Goal: Register for event/course

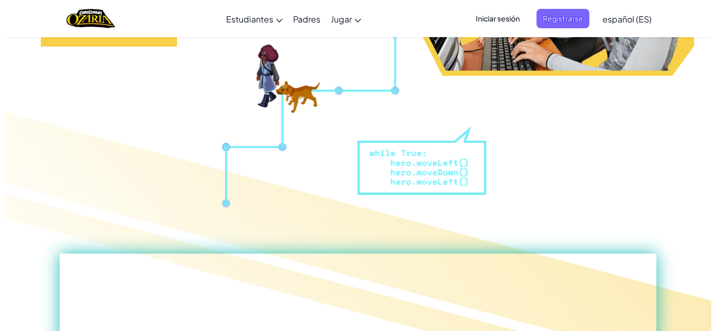
scroll to position [272, 0]
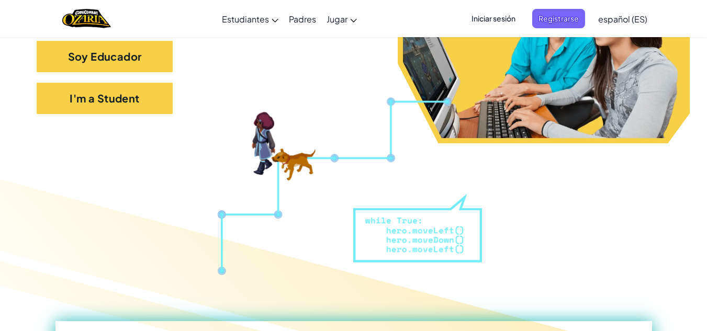
click at [501, 14] on span "Iniciar sesión" at bounding box center [493, 18] width 57 height 19
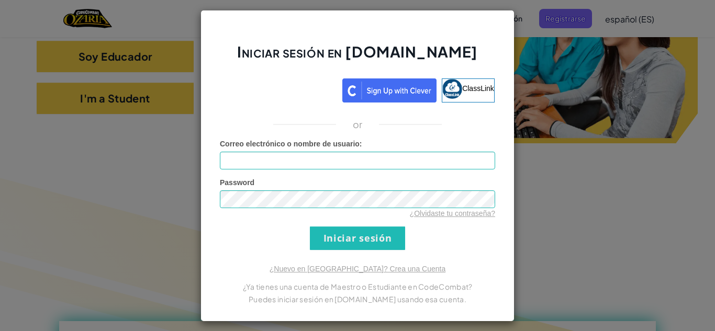
click at [553, 183] on div "Iniciar sesión en Ozaria.com ClassLink or Error desconocido. Correo electrónico…" at bounding box center [357, 165] width 715 height 331
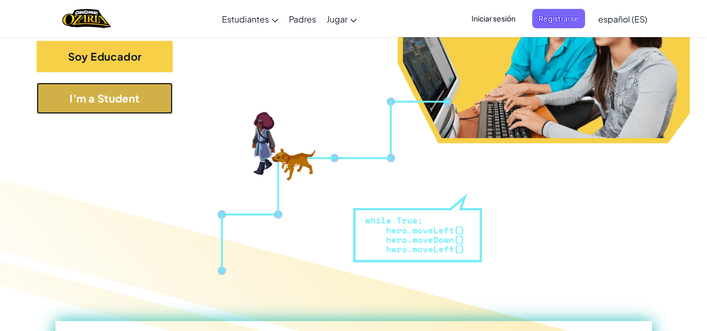
click at [162, 98] on button "I'm a Student" at bounding box center [105, 98] width 136 height 31
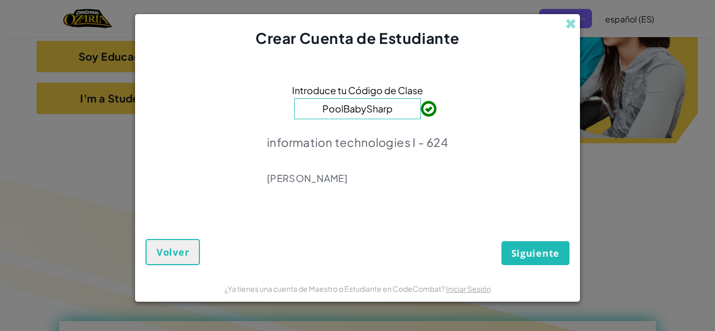
type input "PoolBabySharp"
click at [526, 244] on button "Siguiente" at bounding box center [535, 253] width 68 height 24
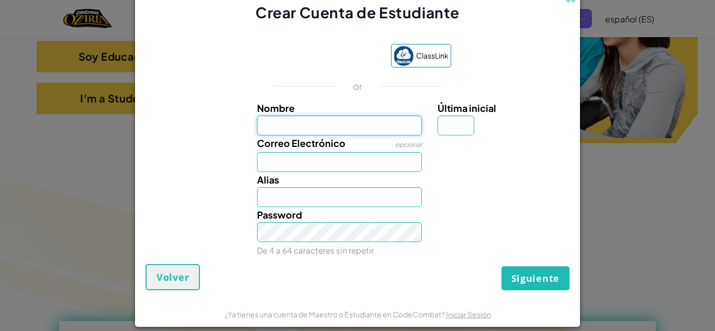
click at [368, 125] on input "Nombre" at bounding box center [339, 126] width 165 height 20
type input "NOE"
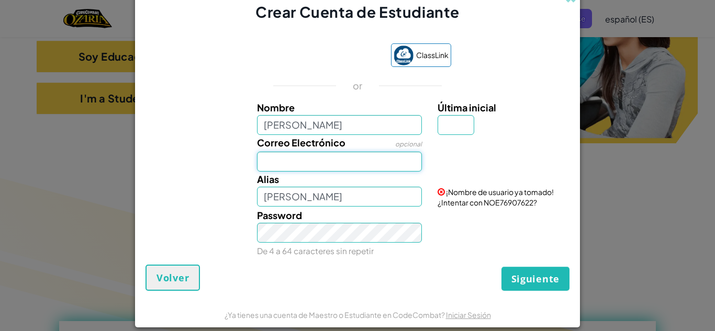
click at [348, 165] on input "Correo Electrónico" at bounding box center [339, 162] width 165 height 20
type input "al07117682@tecmilenio.mx"
click at [373, 207] on div "Alias NOE ¡Nombre de usuario ya tomado! ¿Intentar con NOE76907622?" at bounding box center [357, 190] width 434 height 36
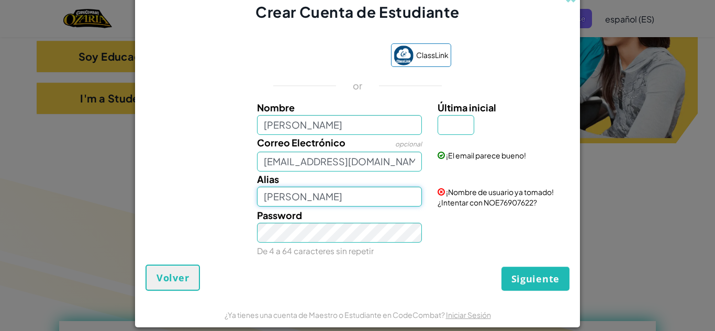
click at [373, 200] on input "NOE" at bounding box center [339, 197] width 165 height 20
type input "NOEqm76"
click at [455, 131] on input "Última inicial" at bounding box center [456, 125] width 37 height 20
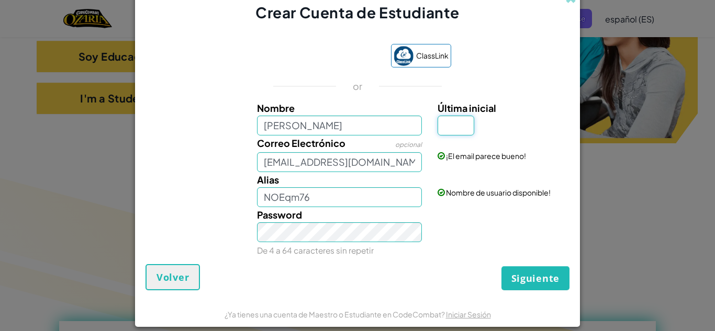
type input "q"
type input "Q"
click at [386, 192] on input "NOEqm76" at bounding box center [339, 197] width 165 height 20
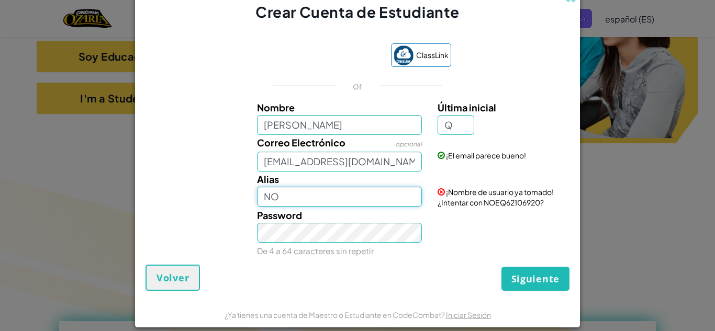
type input "N"
click at [380, 194] on input "NOE" at bounding box center [339, 197] width 165 height 20
click at [501, 267] on button "Siguiente" at bounding box center [535, 279] width 68 height 24
click at [352, 195] on input "NOEQ" at bounding box center [339, 197] width 165 height 20
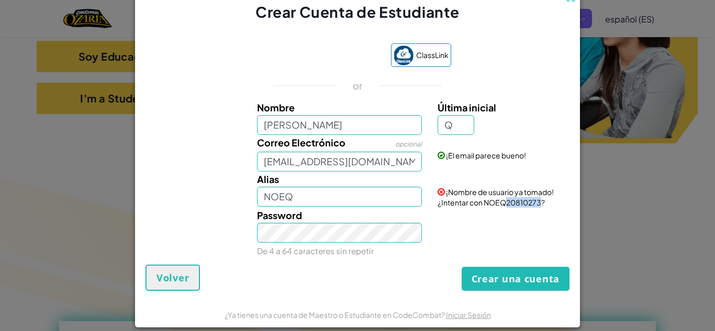
drag, startPoint x: 501, startPoint y: 203, endPoint x: 538, endPoint y: 205, distance: 37.2
click at [538, 205] on span "¡Nombre de usuario ya tomado! ¿Intentar con NOEQ20810273?" at bounding box center [496, 197] width 116 height 20
copy span "20810273"
click at [364, 191] on input "NOEQ" at bounding box center [339, 197] width 165 height 20
paste input "20810273"
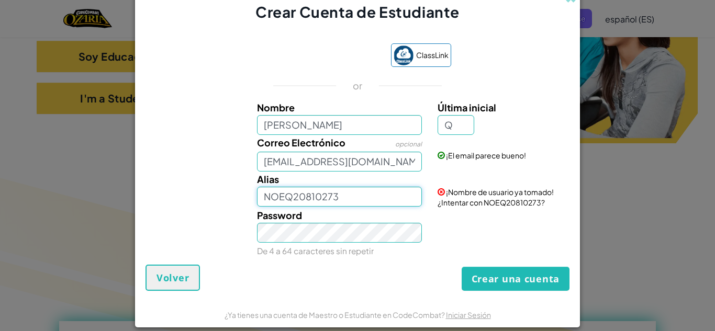
type input "NOEQ20810273"
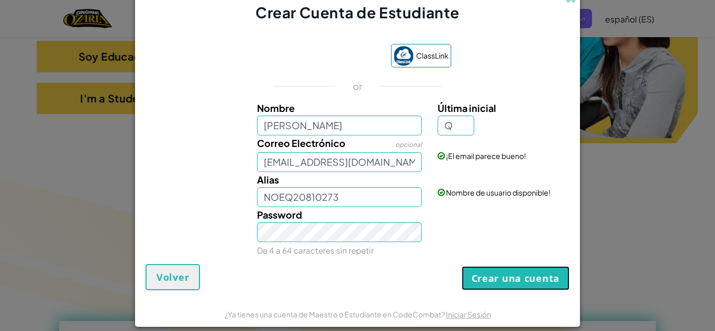
click at [497, 286] on button "Crear una cuenta" at bounding box center [516, 278] width 108 height 24
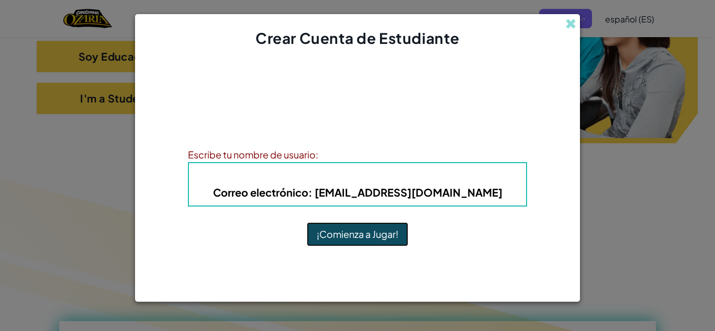
click at [368, 225] on button "¡Comienza a Jugar!" at bounding box center [358, 234] width 102 height 24
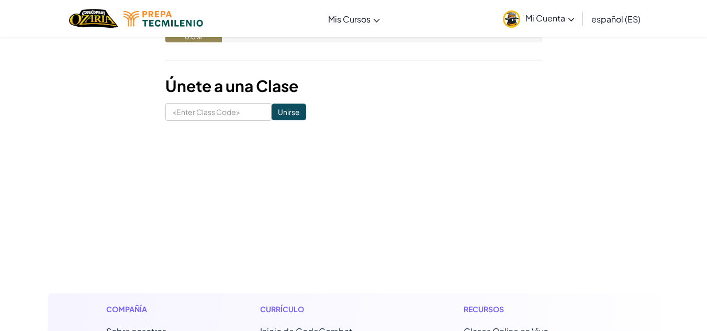
scroll to position [128, 0]
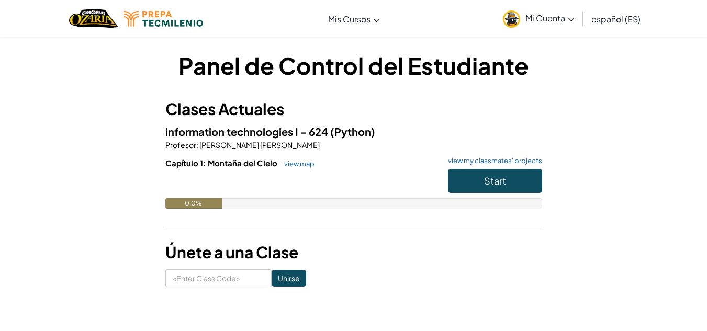
scroll to position [2, 0]
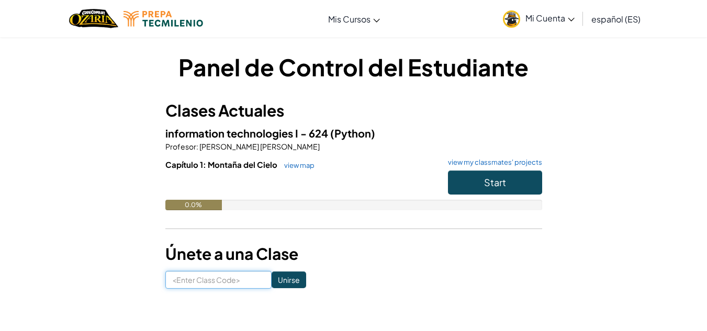
click at [237, 284] on input at bounding box center [218, 280] width 106 height 18
type input "PoolBabySharp"
click at [272, 280] on input "Unirse" at bounding box center [289, 280] width 35 height 17
